Goal: Task Accomplishment & Management: Complete application form

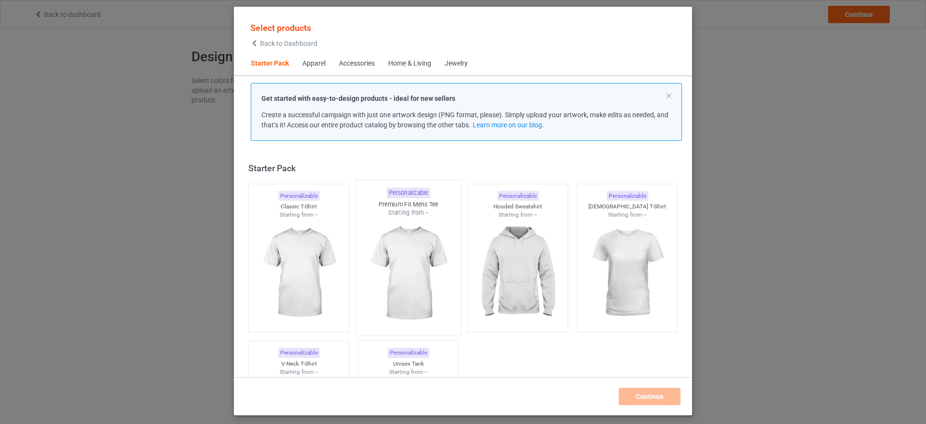
scroll to position [13, 0]
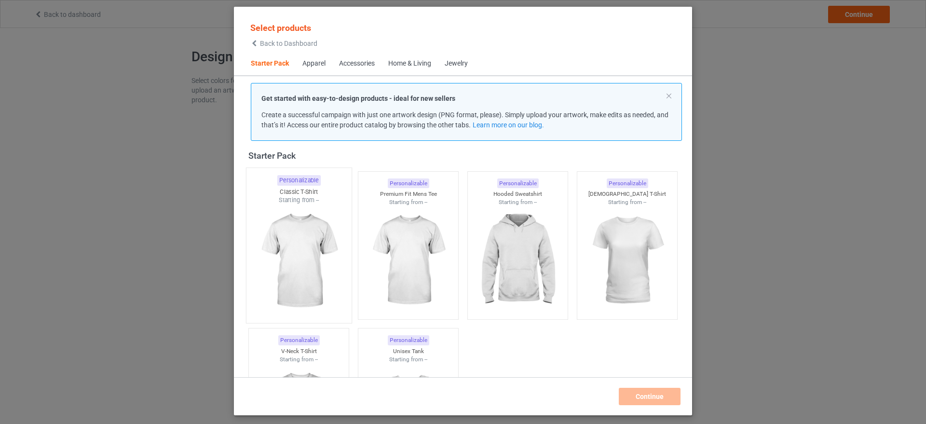
click at [304, 272] on img at bounding box center [298, 261] width 91 height 113
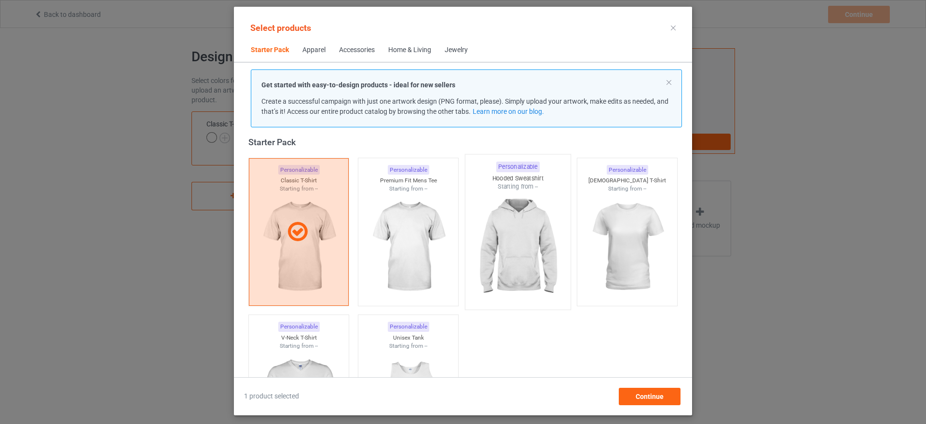
click at [531, 258] on img at bounding box center [517, 247] width 91 height 113
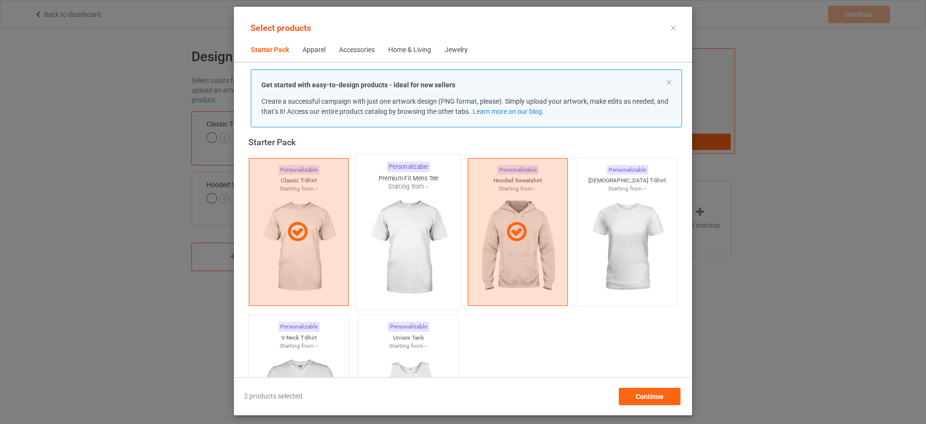
click at [430, 252] on img at bounding box center [408, 247] width 91 height 113
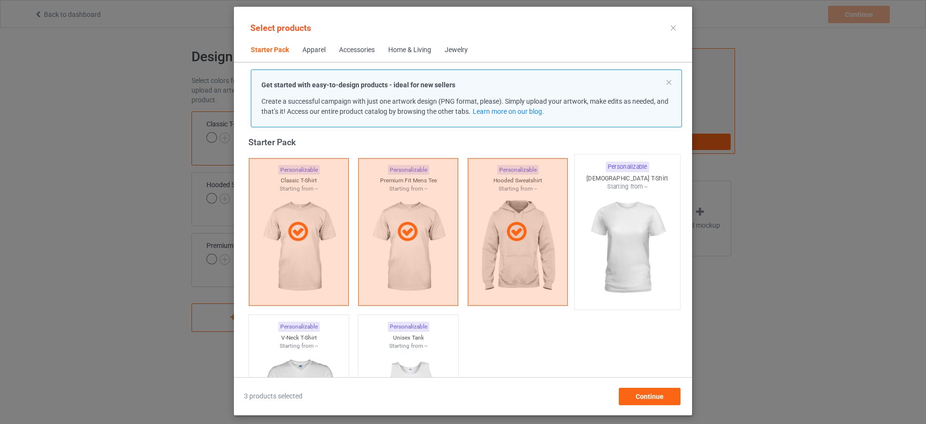
click at [630, 242] on img at bounding box center [627, 247] width 91 height 113
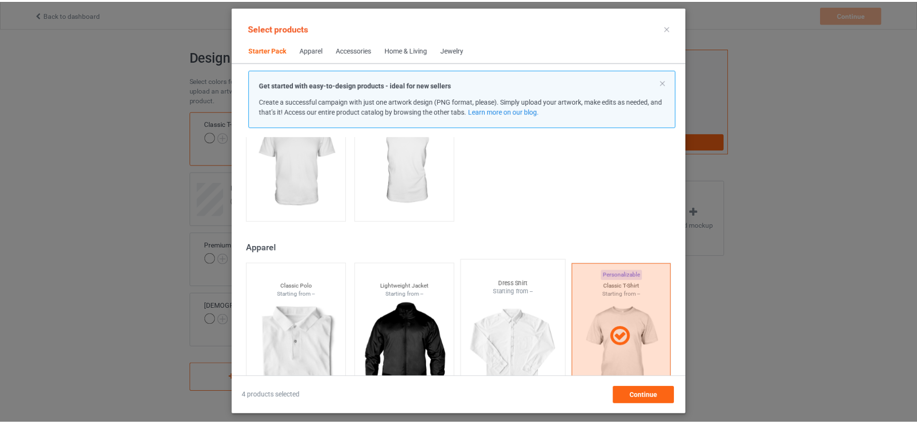
scroll to position [73, 0]
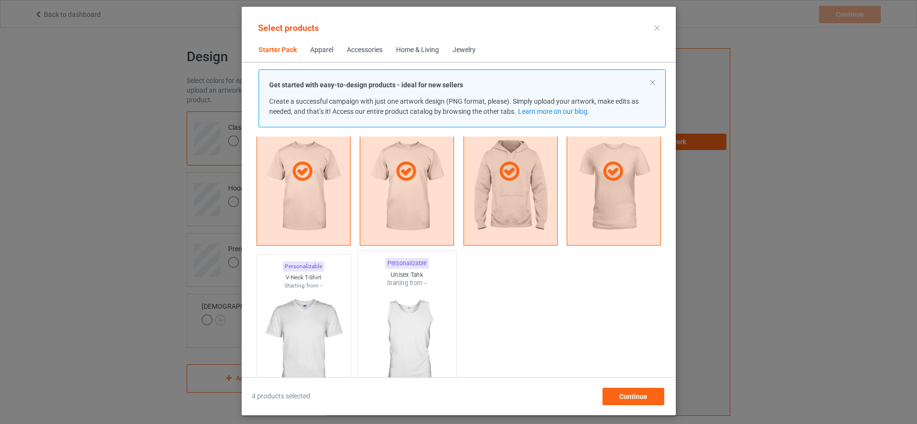
drag, startPoint x: 298, startPoint y: 317, endPoint x: 376, endPoint y: 318, distance: 78.2
click at [298, 318] on img at bounding box center [303, 344] width 86 height 108
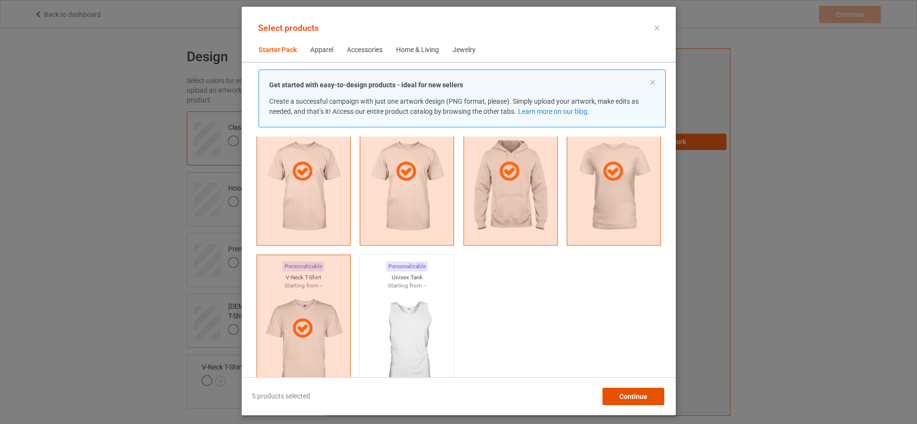
click at [647, 398] on span "Continue" at bounding box center [633, 397] width 28 height 8
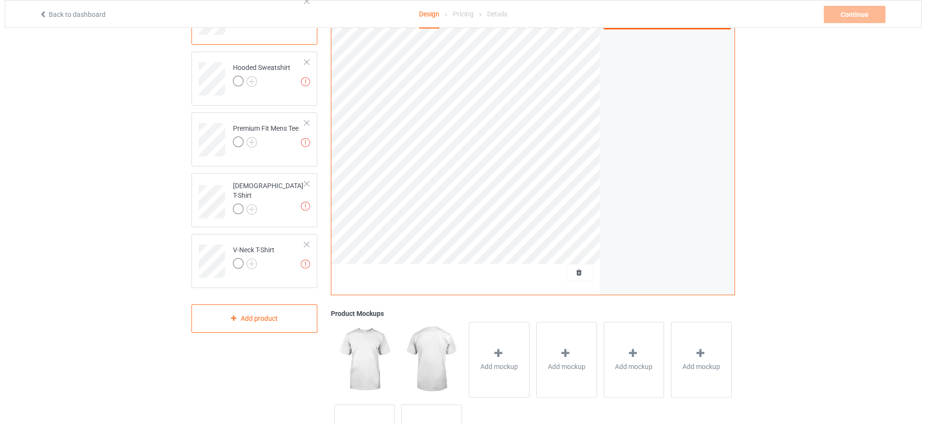
scroll to position [201, 0]
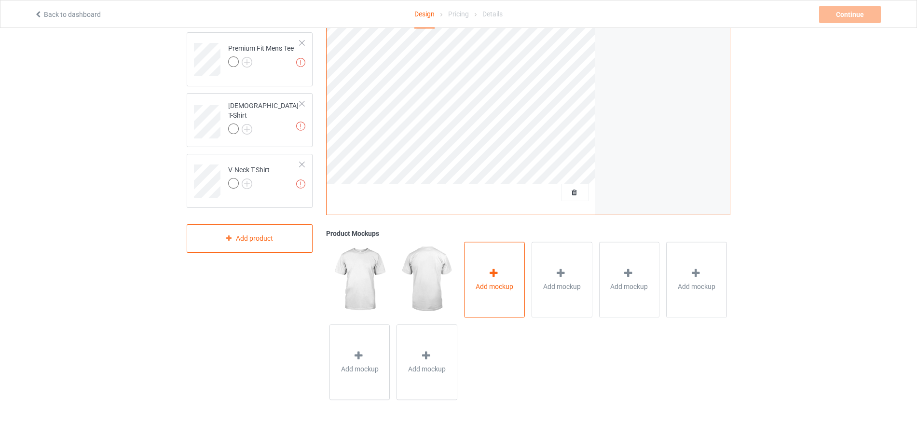
click at [504, 274] on div "Add mockup" at bounding box center [494, 280] width 61 height 76
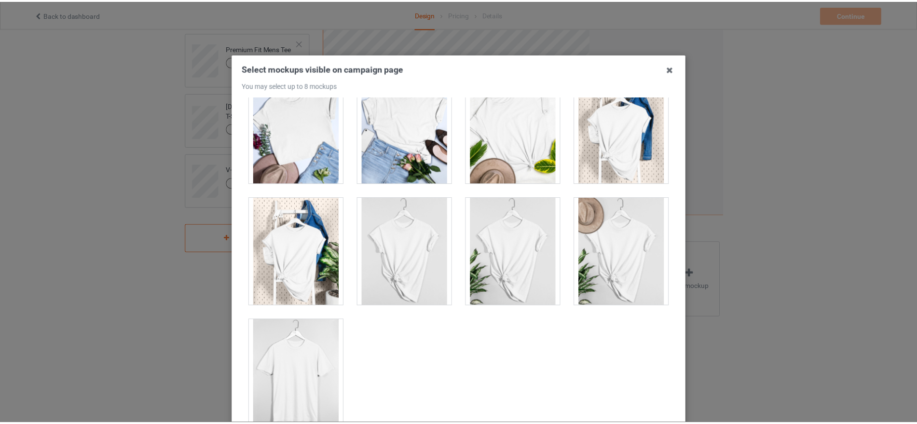
scroll to position [110, 0]
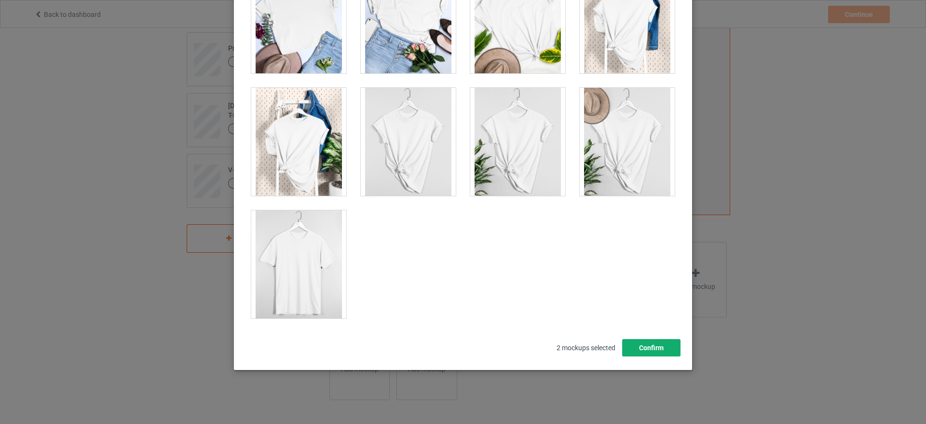
click at [648, 349] on button "Confirm" at bounding box center [651, 347] width 58 height 17
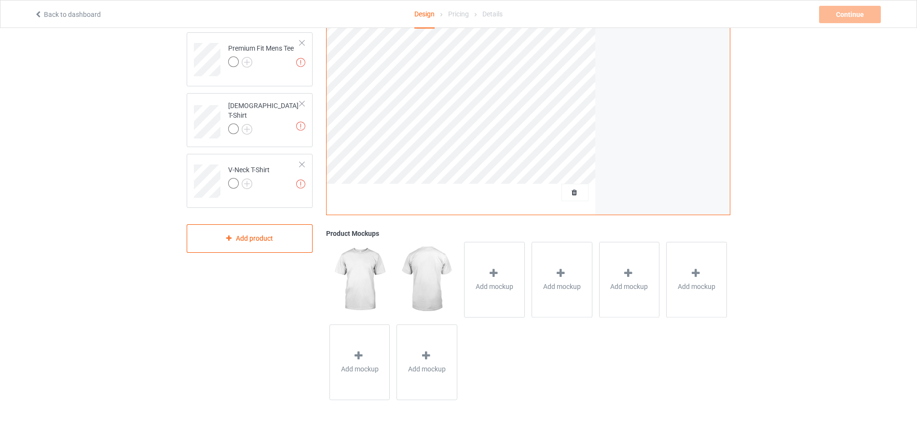
scroll to position [20, 0]
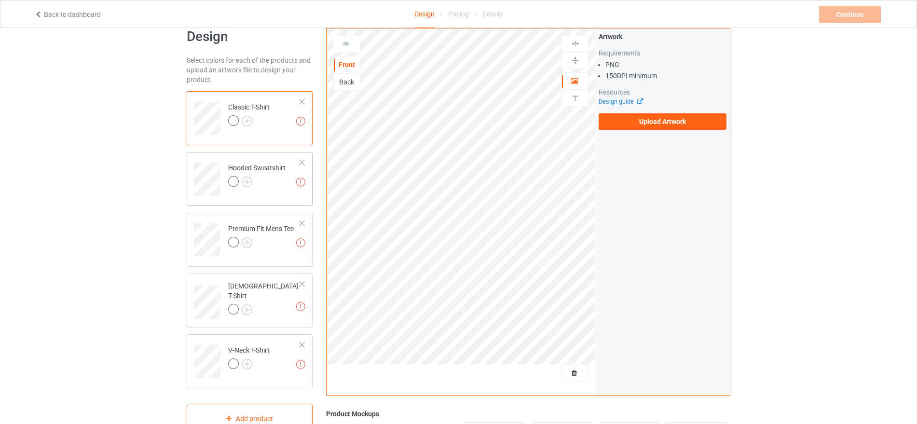
click at [245, 190] on td "Missing artworks Hooded Sweatshirt" at bounding box center [264, 176] width 83 height 40
click at [280, 249] on div at bounding box center [261, 244] width 66 height 14
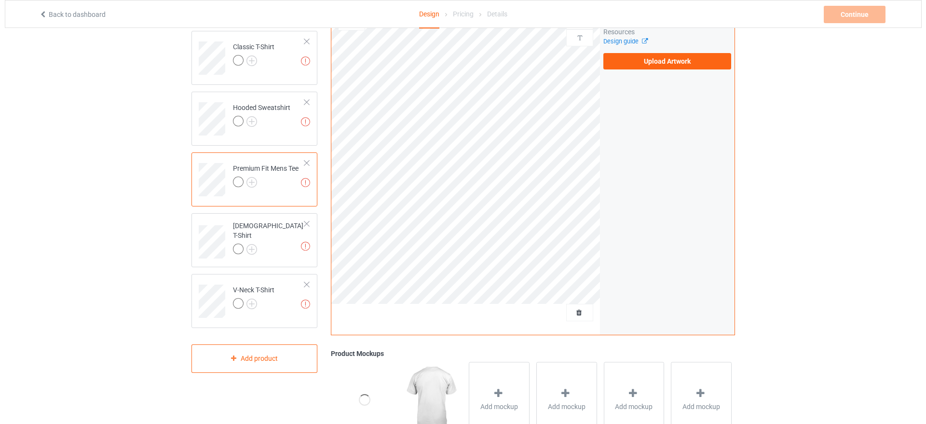
scroll to position [201, 0]
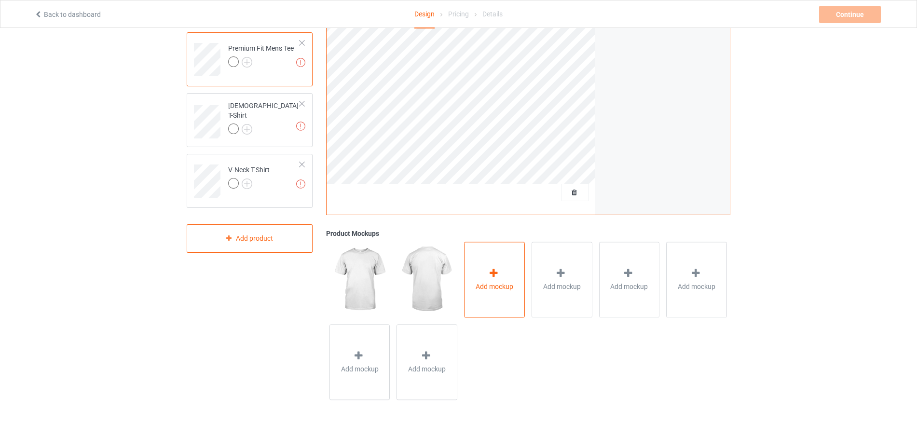
click at [486, 271] on div "Add mockup" at bounding box center [494, 280] width 61 height 76
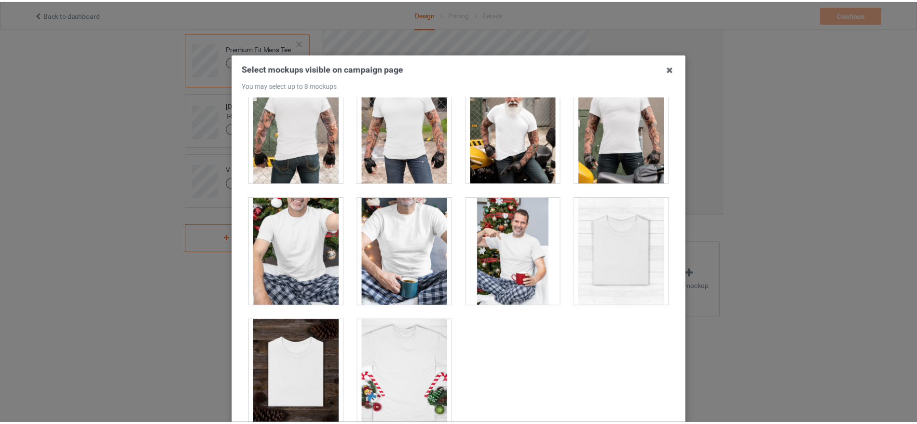
scroll to position [110, 0]
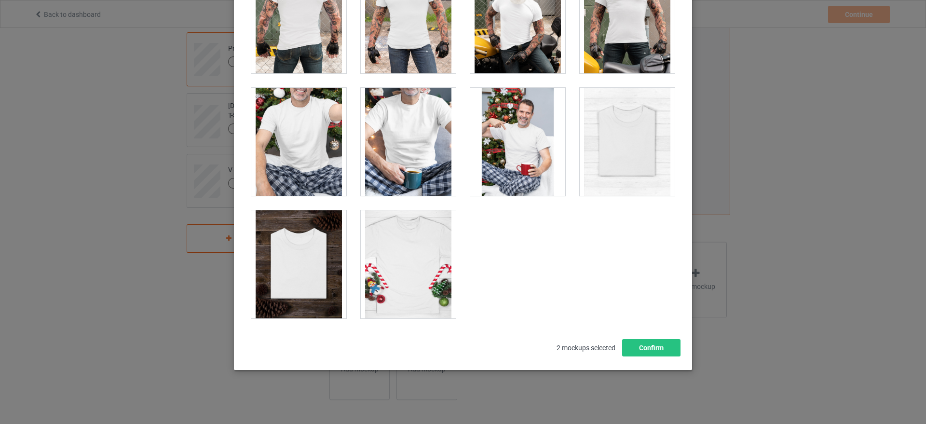
click at [309, 264] on div at bounding box center [298, 264] width 95 height 108
click at [636, 342] on button "Confirm" at bounding box center [651, 347] width 58 height 17
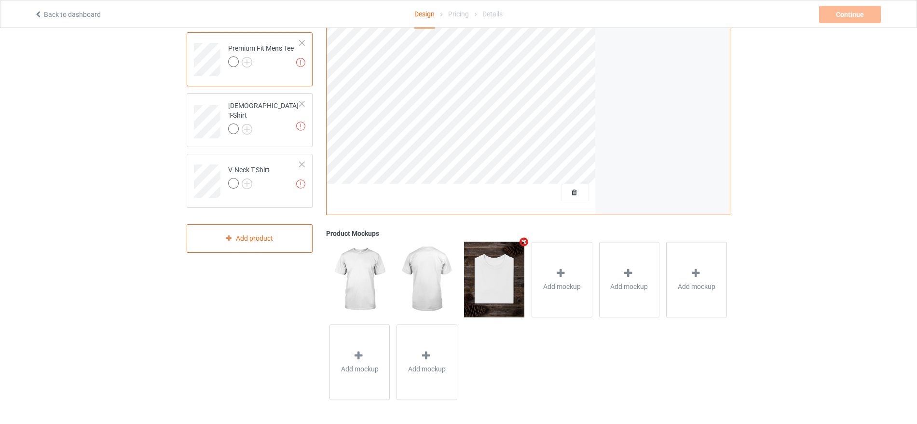
scroll to position [81, 0]
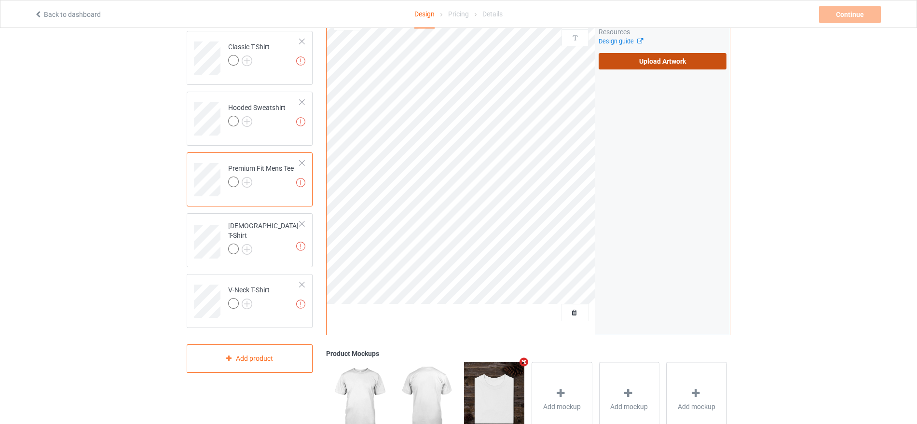
click at [664, 56] on label "Upload Artwork" at bounding box center [663, 61] width 128 height 16
click at [0, 0] on input "Upload Artwork" at bounding box center [0, 0] width 0 height 0
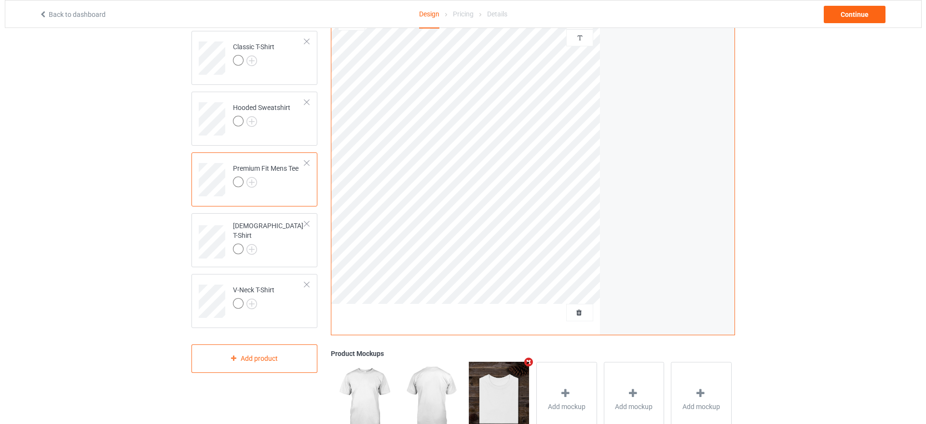
scroll to position [201, 0]
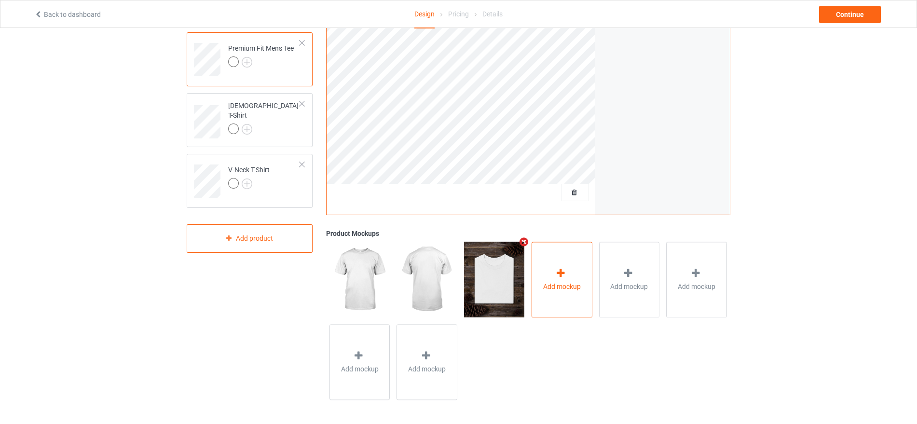
click at [558, 280] on div at bounding box center [562, 275] width 14 height 14
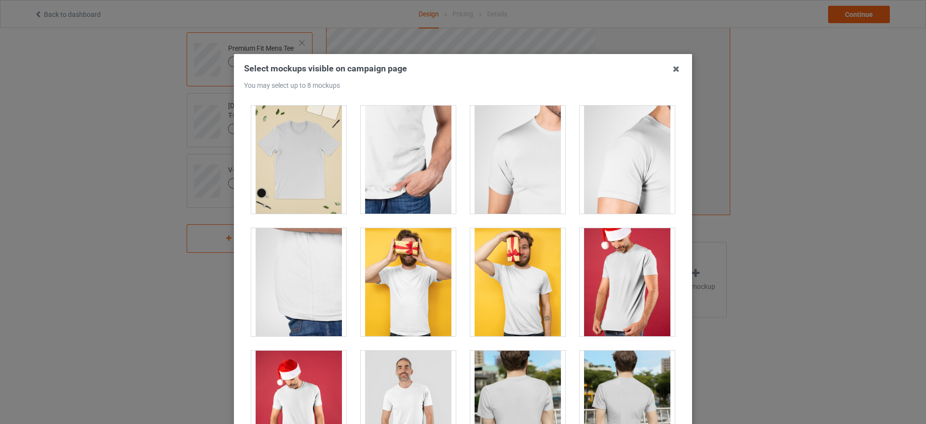
scroll to position [0, 0]
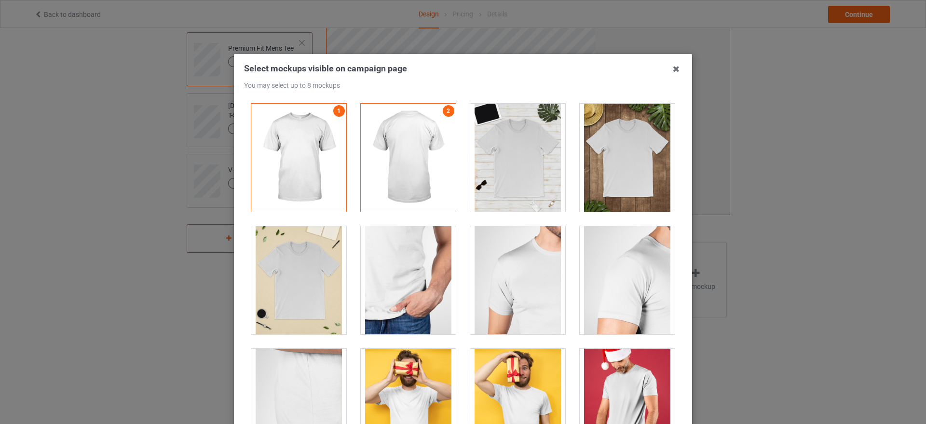
click at [609, 152] on div at bounding box center [627, 158] width 95 height 108
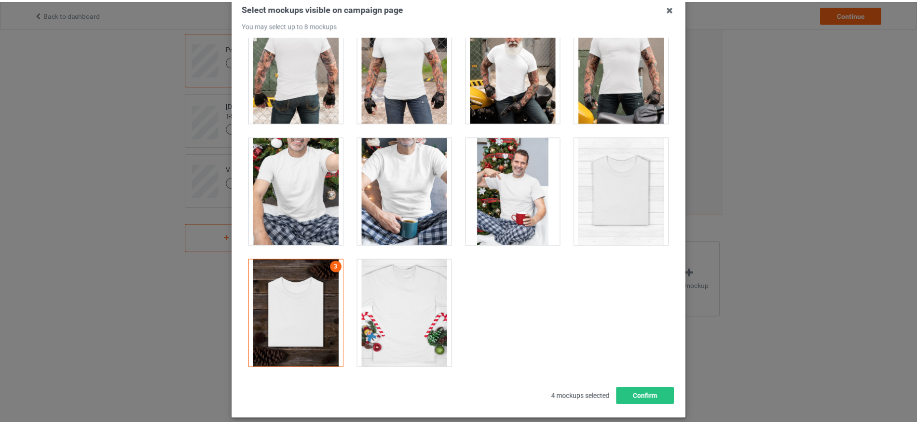
scroll to position [110, 0]
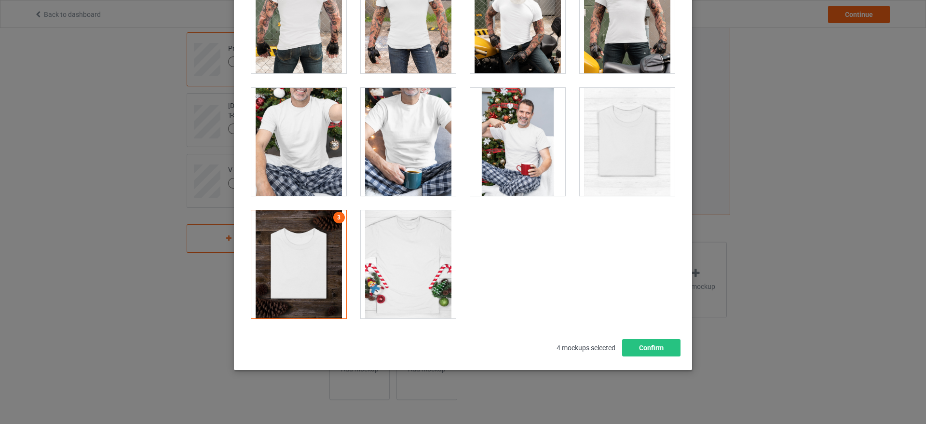
click at [623, 147] on div at bounding box center [627, 142] width 95 height 108
click at [654, 352] on button "Confirm" at bounding box center [651, 347] width 58 height 17
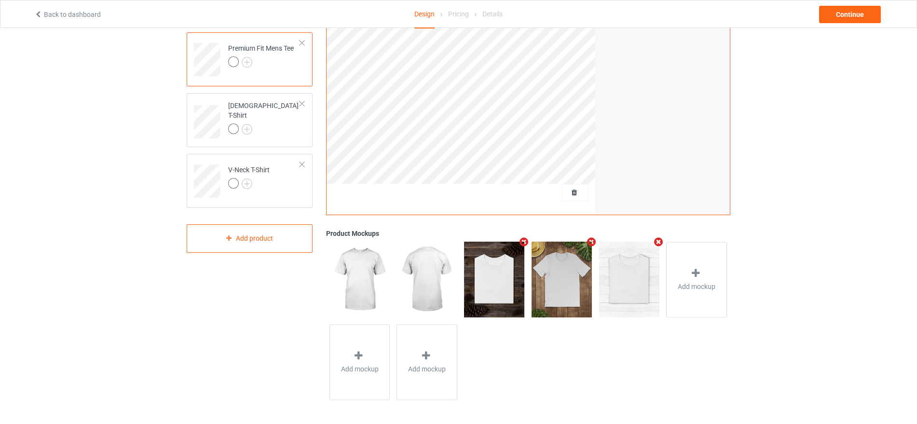
scroll to position [0, 0]
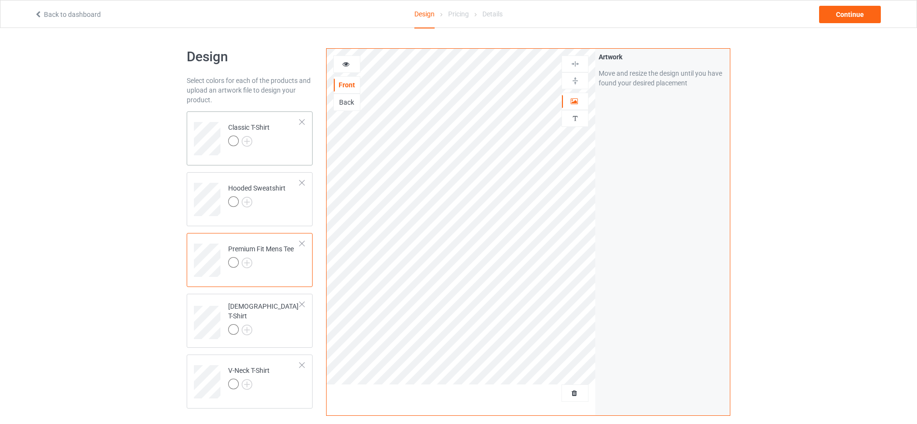
click at [235, 143] on div at bounding box center [233, 141] width 11 height 11
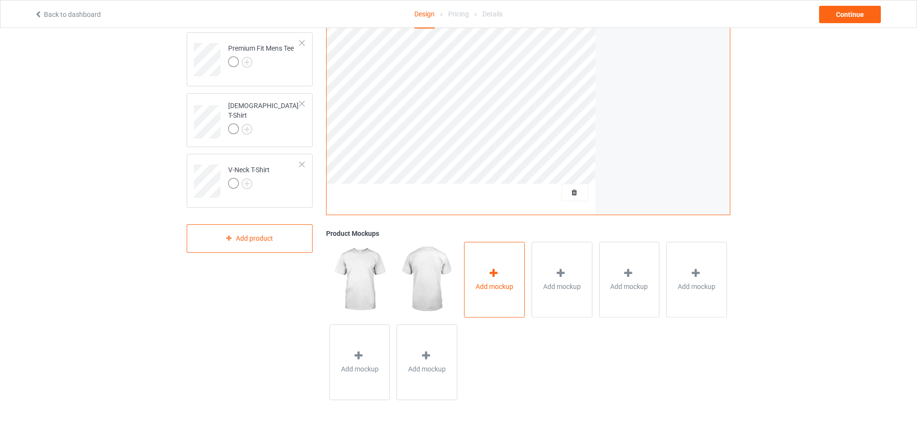
click at [501, 270] on div at bounding box center [495, 275] width 14 height 14
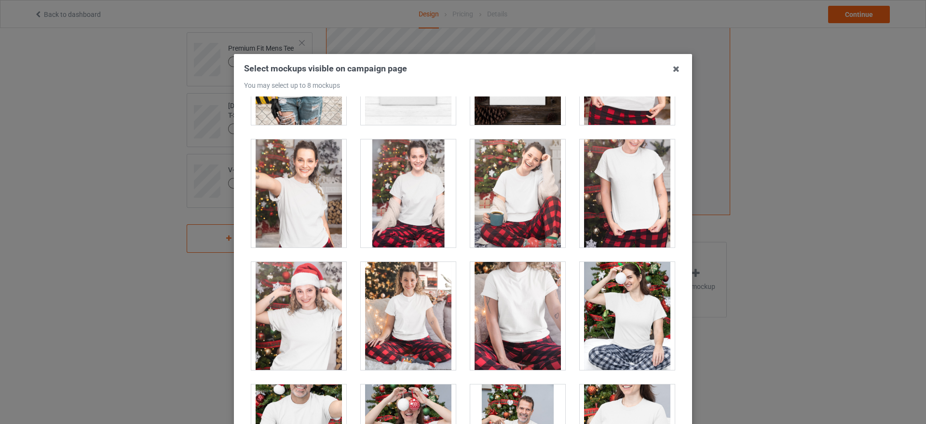
scroll to position [9711, 0]
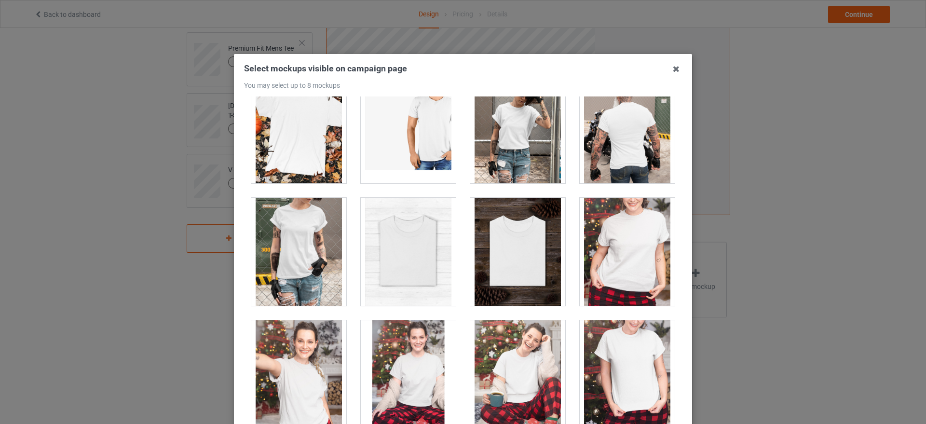
click at [533, 255] on div at bounding box center [517, 252] width 95 height 108
click at [405, 293] on div at bounding box center [408, 252] width 95 height 108
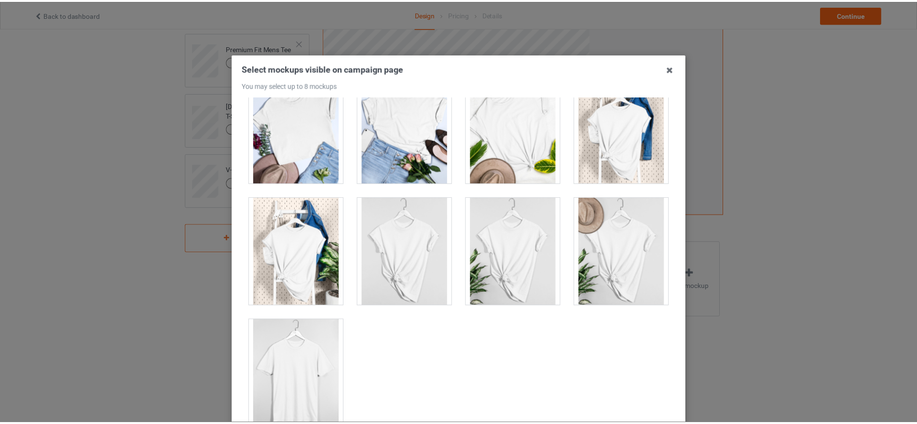
scroll to position [110, 0]
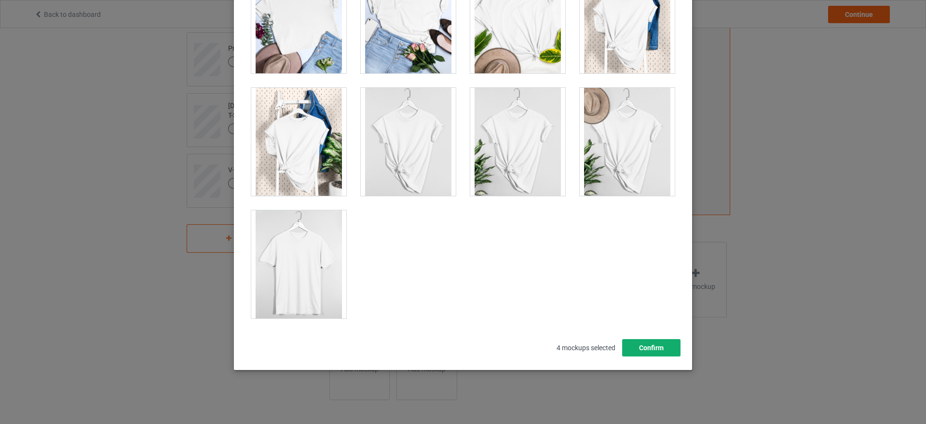
click at [650, 349] on button "Confirm" at bounding box center [651, 347] width 58 height 17
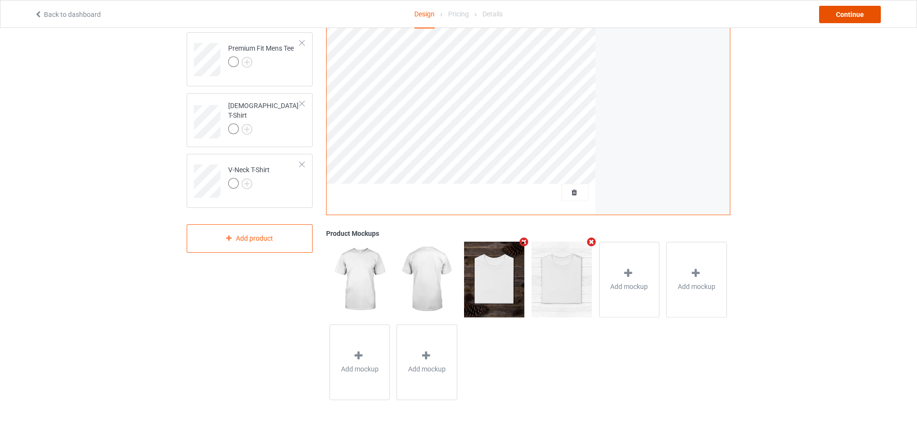
click at [845, 17] on div "Continue" at bounding box center [850, 14] width 62 height 17
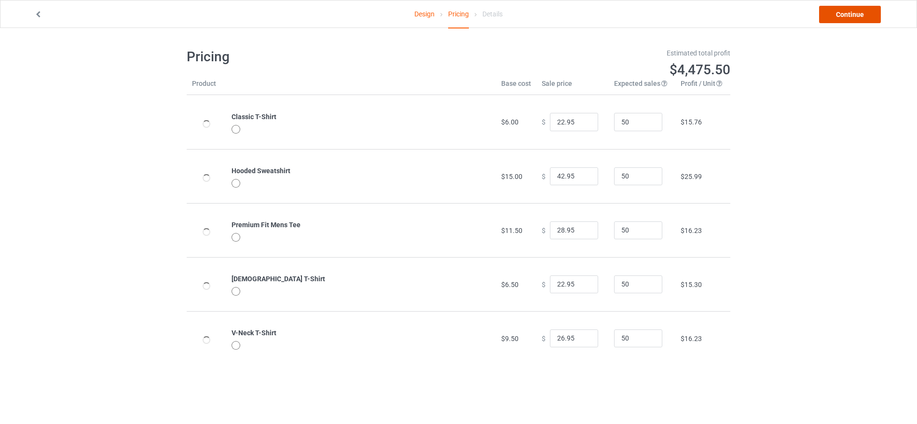
click at [837, 12] on link "Continue" at bounding box center [850, 14] width 62 height 17
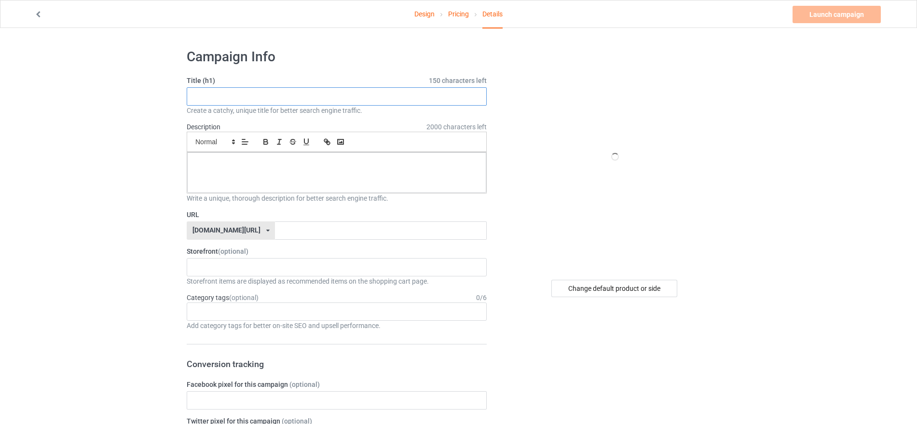
click at [249, 93] on input "text" at bounding box center [337, 96] width 300 height 18
click at [232, 235] on div "[DOMAIN_NAME][URL] [DOMAIN_NAME][URL] [DOMAIN_NAME][URL] [DOMAIN_NAME][URL] [DO…" at bounding box center [231, 230] width 88 height 18
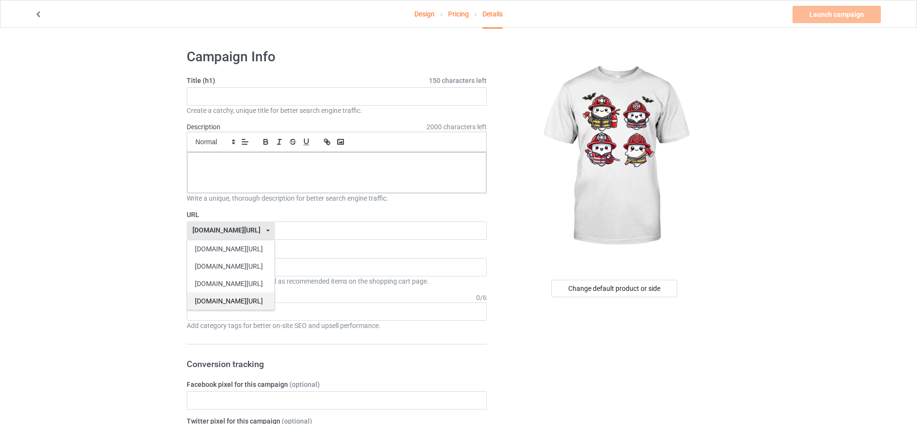
click at [217, 296] on div "[DOMAIN_NAME][URL]" at bounding box center [230, 300] width 87 height 17
click at [275, 223] on input "text" at bounding box center [380, 230] width 211 height 18
type input "firefighter"
click at [208, 101] on input "text" at bounding box center [337, 96] width 300 height 18
type input "1"
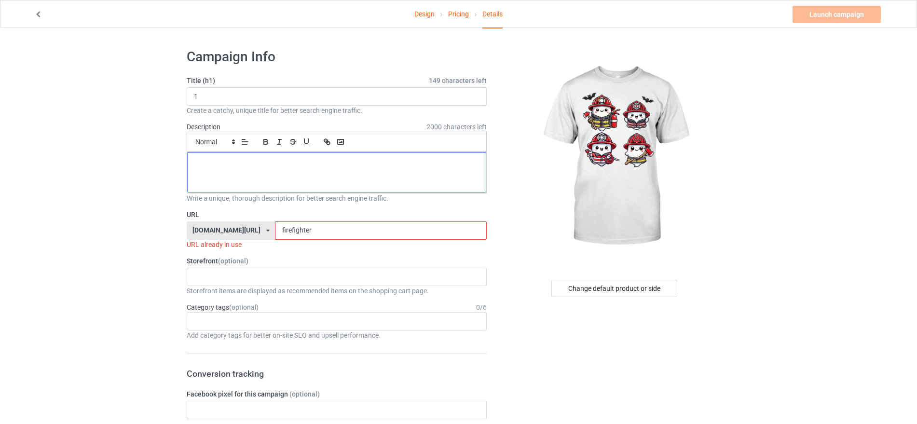
click at [204, 170] on div at bounding box center [336, 172] width 299 height 41
click at [557, 240] on img at bounding box center [615, 156] width 174 height 217
click at [237, 176] on div at bounding box center [336, 172] width 299 height 41
click at [296, 234] on input "firefighter" at bounding box center [380, 230] width 211 height 18
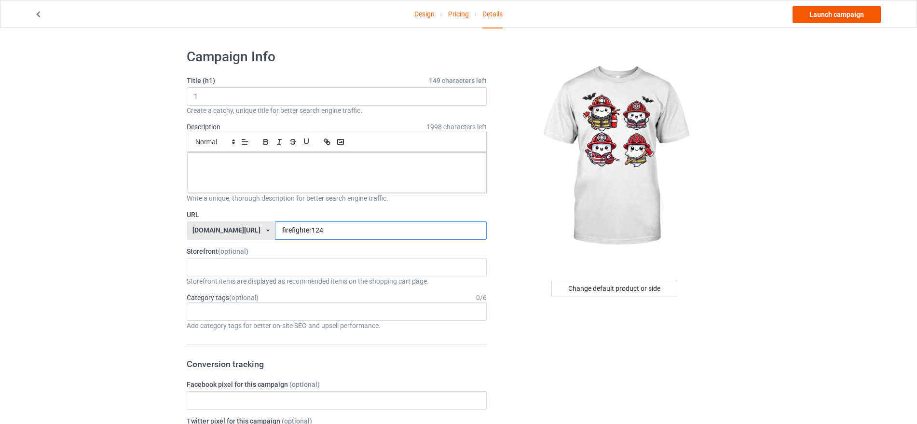
type input "firefighter124"
click at [823, 18] on link "Launch campaign" at bounding box center [837, 14] width 88 height 17
